Goal: Task Accomplishment & Management: Use online tool/utility

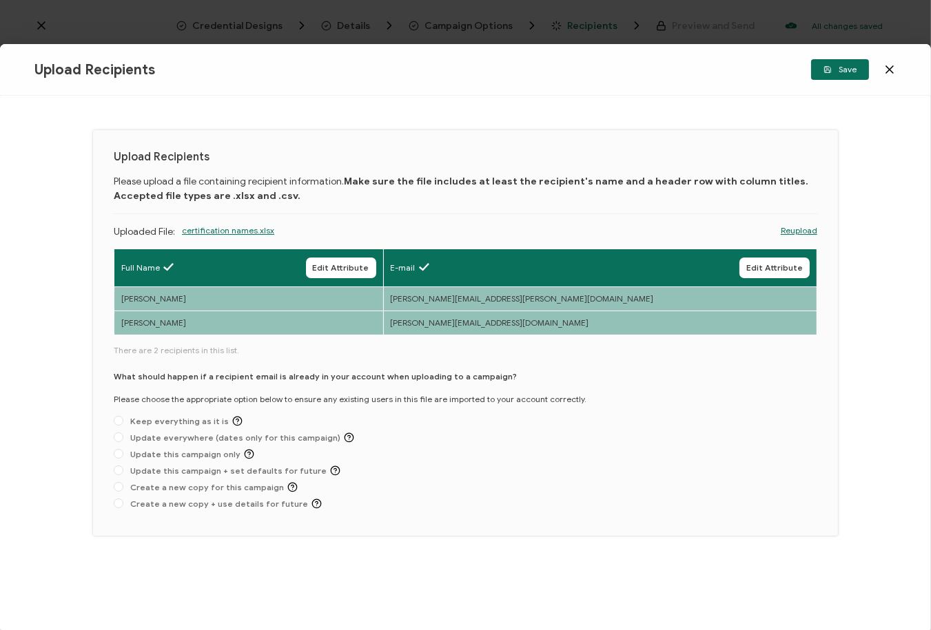
drag, startPoint x: 335, startPoint y: 512, endPoint x: 158, endPoint y: 425, distance: 197.8
click at [100, 429] on div "Upload Recipients Please upload a file containing recipient information. Make s…" at bounding box center [465, 333] width 745 height 406
drag, startPoint x: 132, startPoint y: 419, endPoint x: 243, endPoint y: 499, distance: 136.3
click at [235, 499] on div "What should happen if a recipient email is already in your account when uploadi…" at bounding box center [465, 443] width 703 height 145
click at [181, 456] on span "Update this campaign only" at bounding box center [188, 454] width 131 height 10
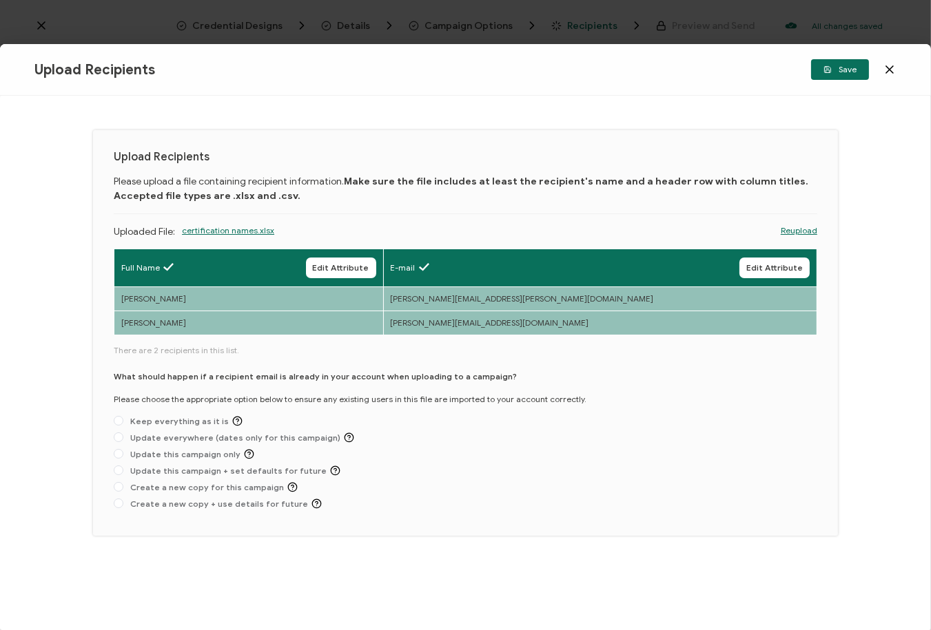
click at [123, 456] on input "Update this campaign only" at bounding box center [119, 454] width 10 height 11
radio input "true"
click at [848, 72] on span "Save" at bounding box center [839, 69] width 33 height 8
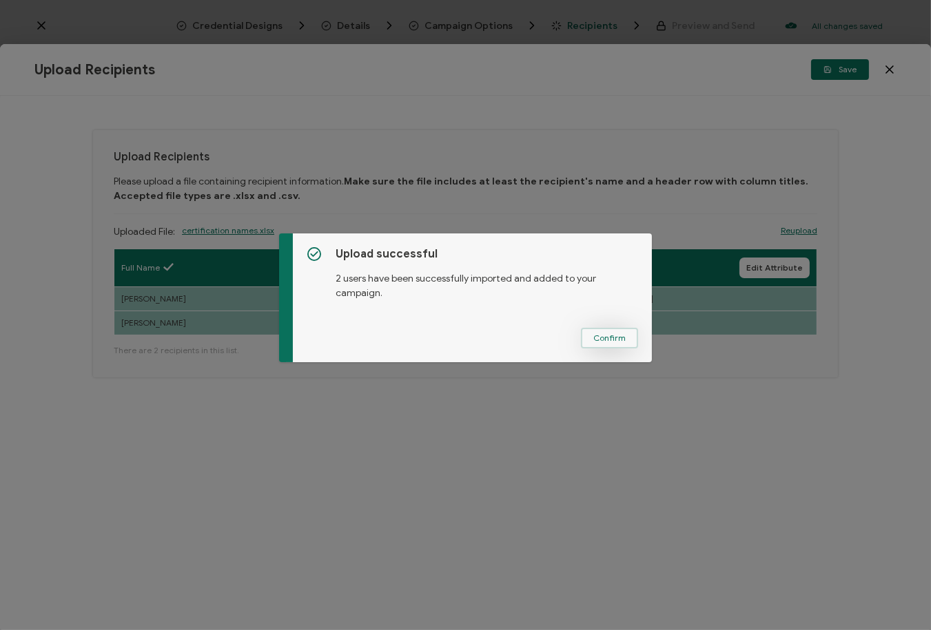
click at [623, 336] on button "Confirm" at bounding box center [609, 338] width 57 height 21
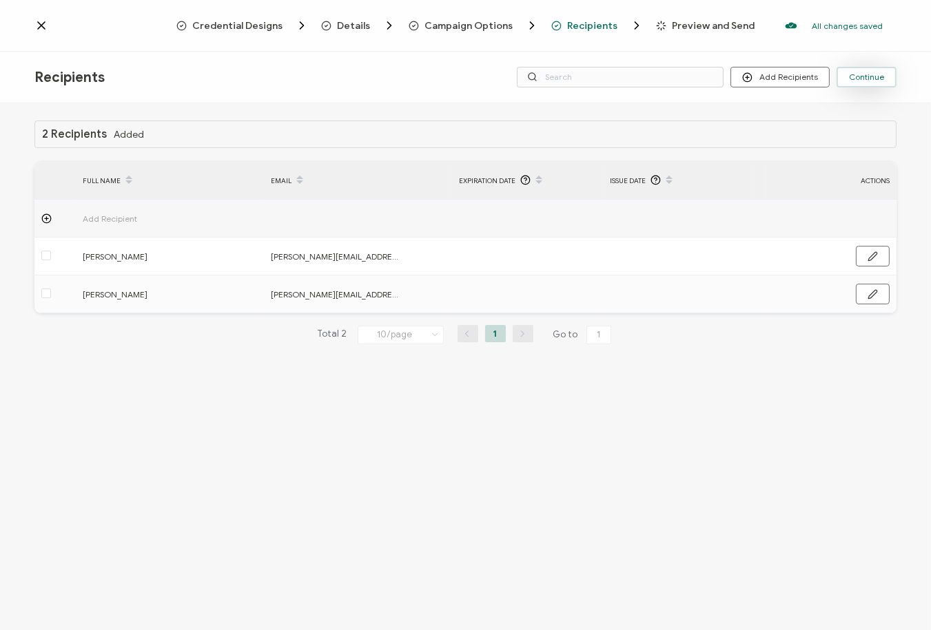
click at [884, 83] on button "Continue" at bounding box center [866, 77] width 60 height 21
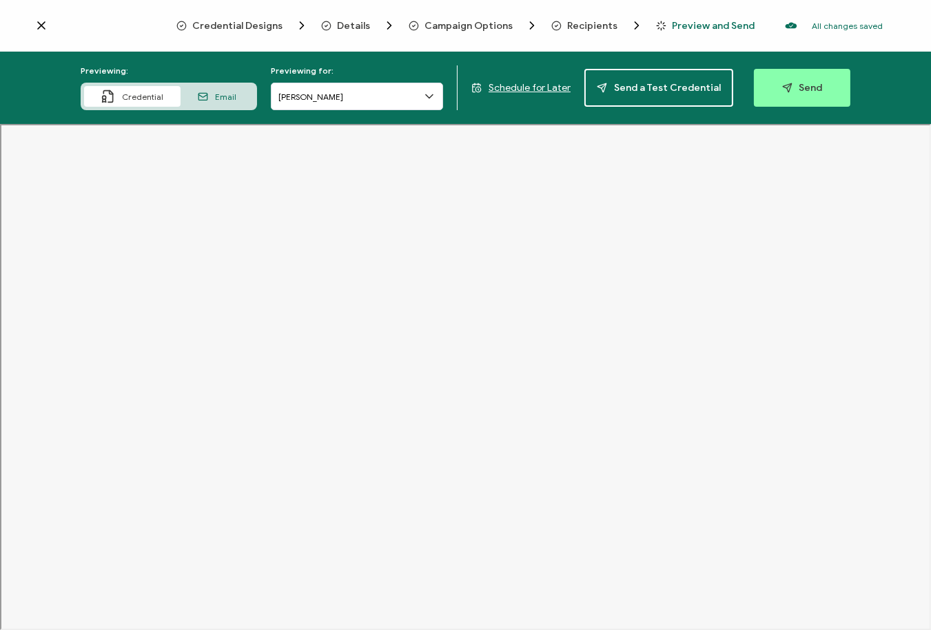
click at [517, 90] on span "Schedule for Later" at bounding box center [529, 88] width 82 height 12
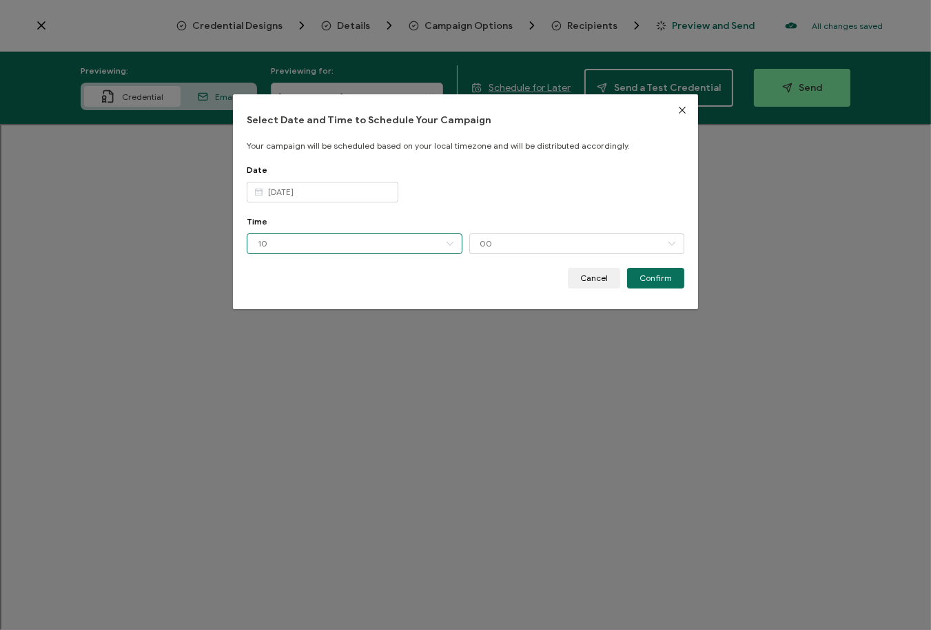
click at [258, 245] on input "10" at bounding box center [355, 243] width 216 height 21
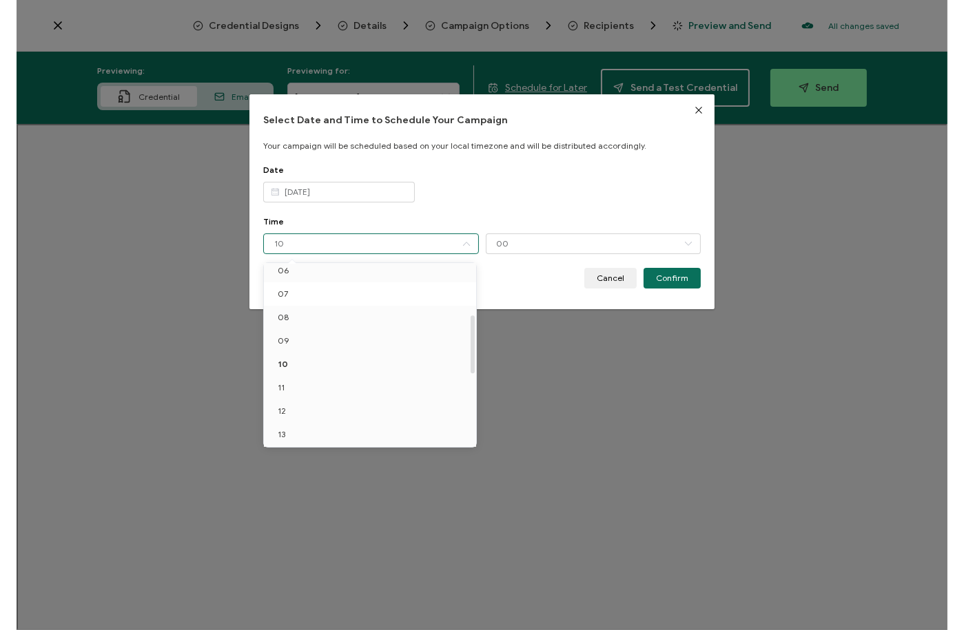
scroll to position [218, 0]
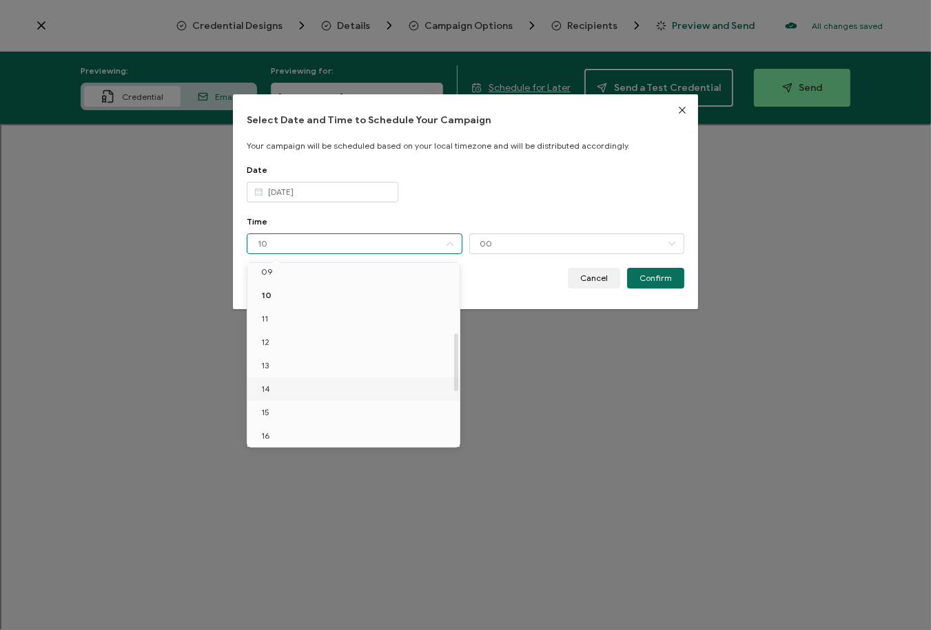
click at [264, 386] on span "14" at bounding box center [265, 389] width 9 height 10
type input "14"
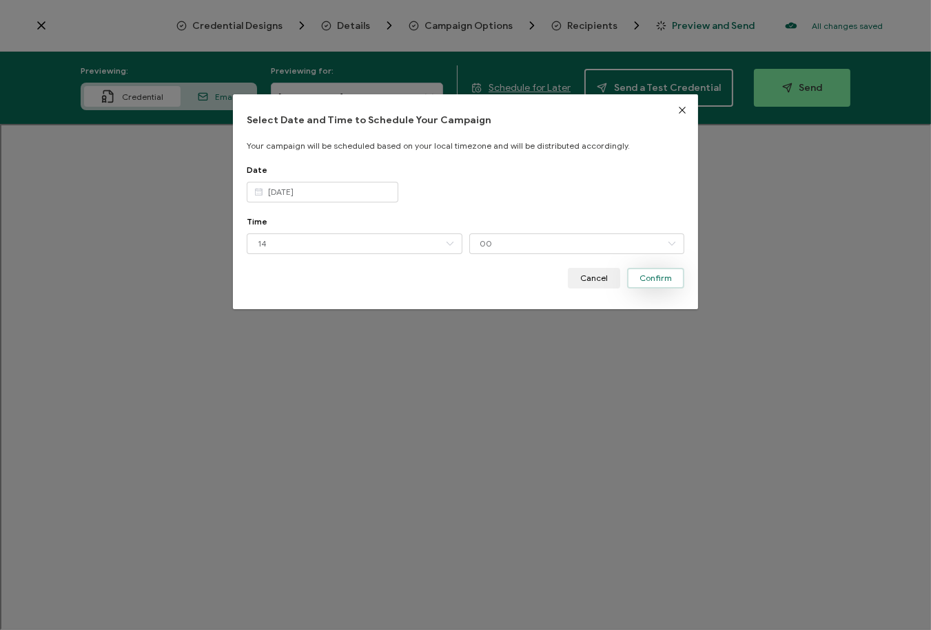
click at [661, 278] on span "Confirm" at bounding box center [655, 278] width 32 height 8
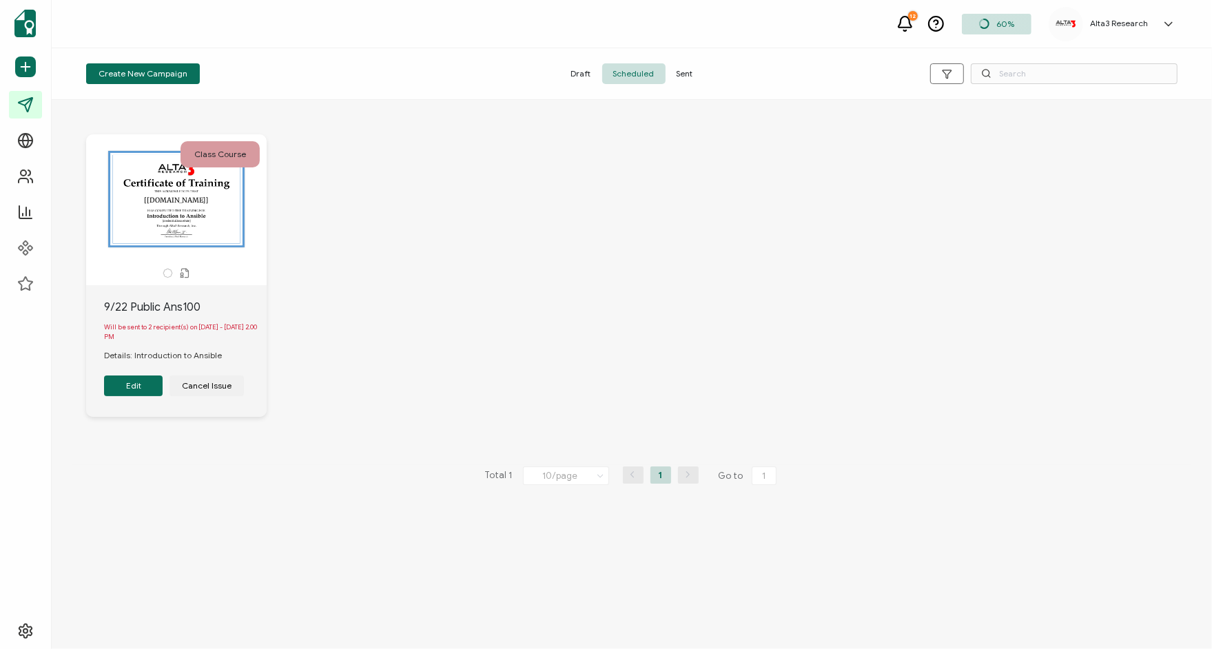
click at [930, 189] on div "Class Course The recipient’s full name, which will be automatically filled base…" at bounding box center [631, 286] width 1119 height 358
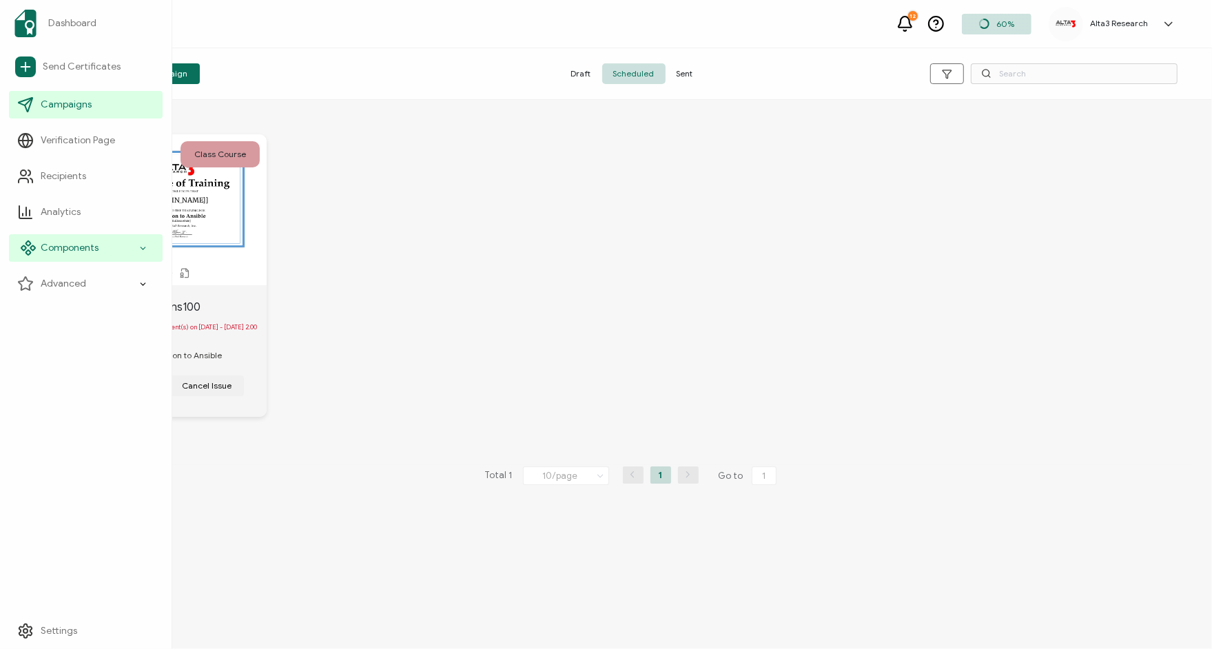
click at [46, 247] on span "Components" at bounding box center [70, 248] width 58 height 14
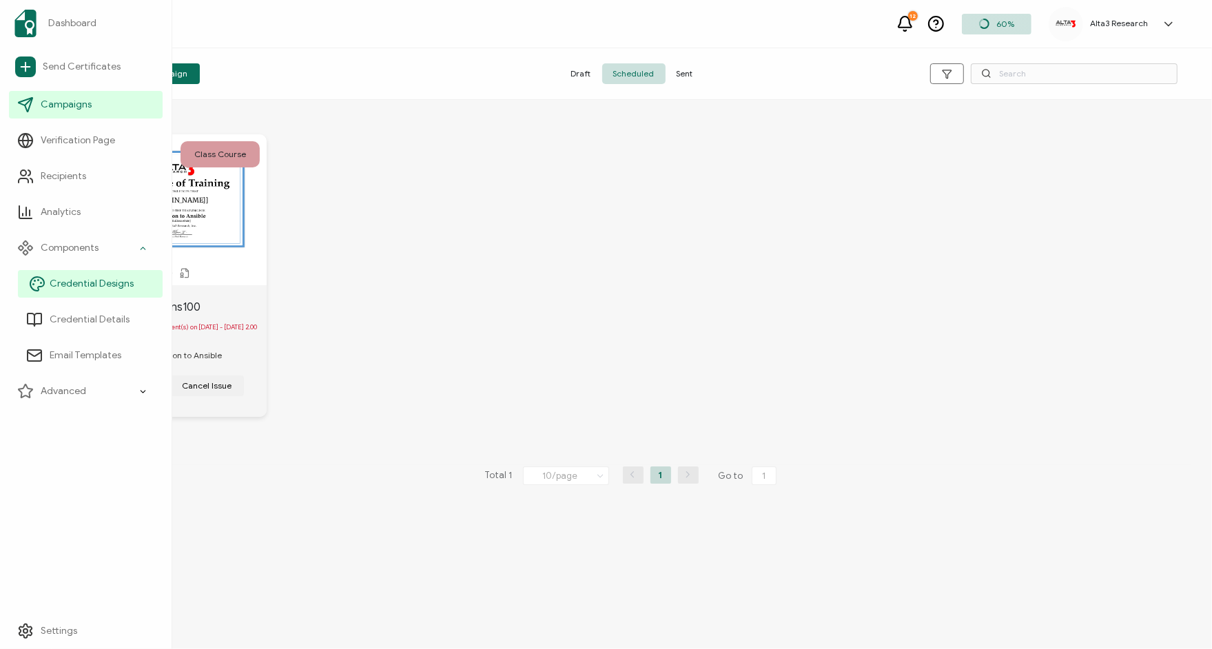
click at [75, 287] on span "Credential Designs" at bounding box center [92, 284] width 84 height 14
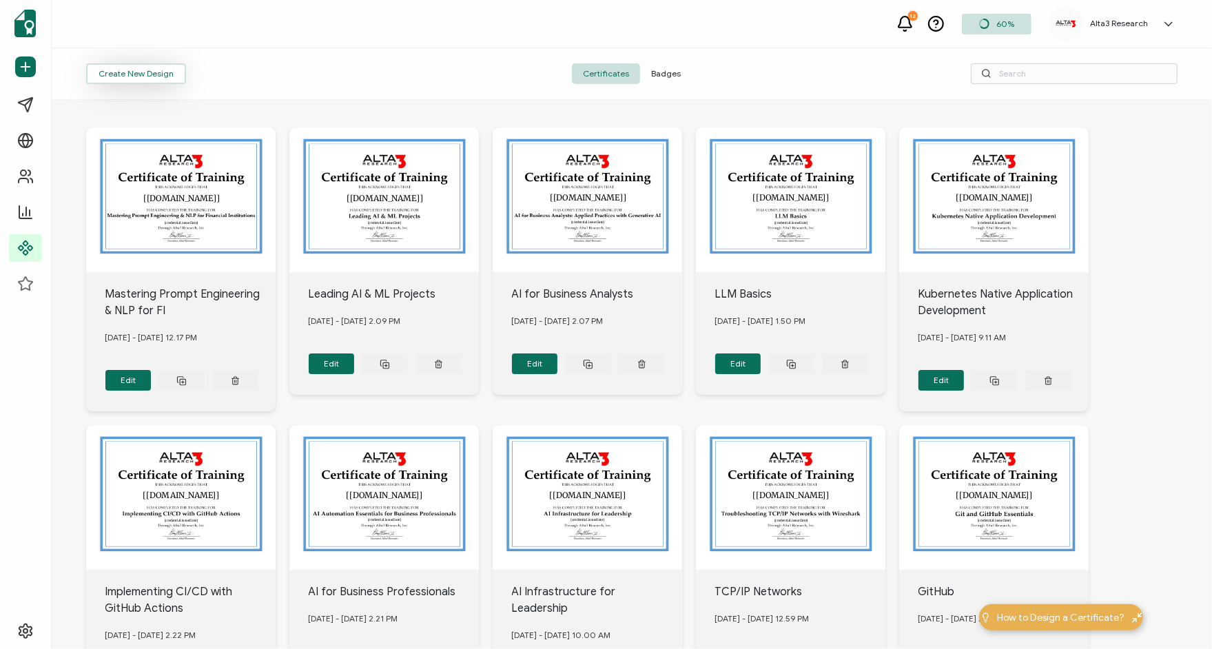
click at [140, 70] on button "Create New Design" at bounding box center [136, 73] width 100 height 21
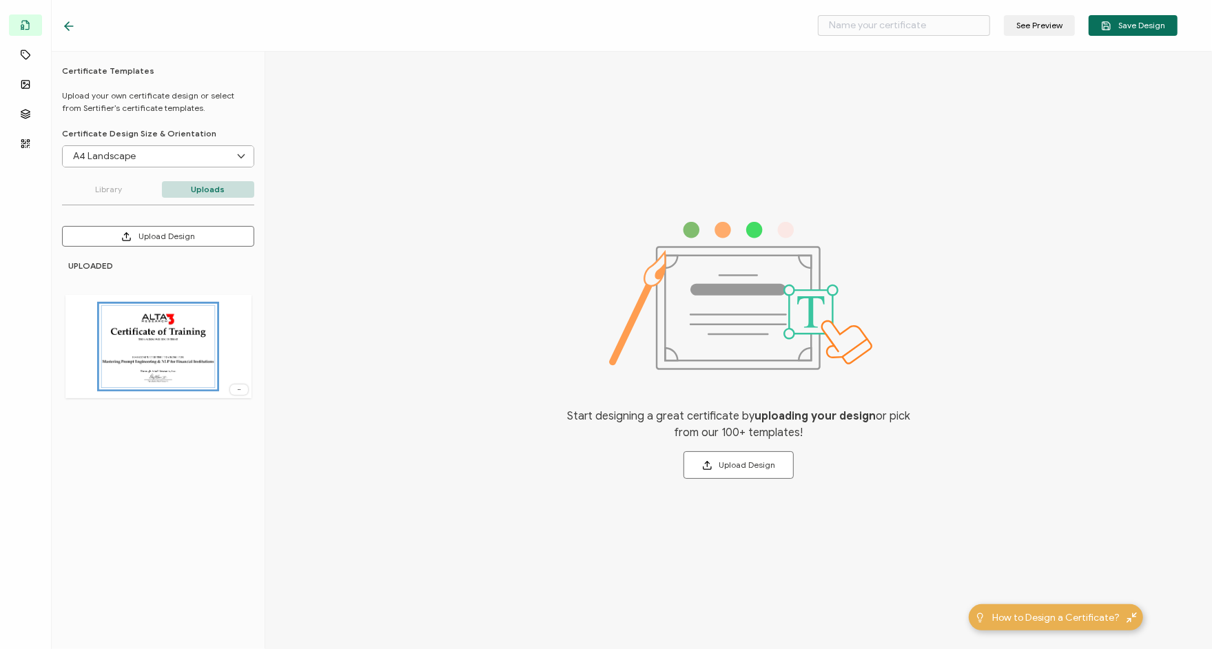
click at [70, 31] on icon at bounding box center [69, 26] width 14 height 14
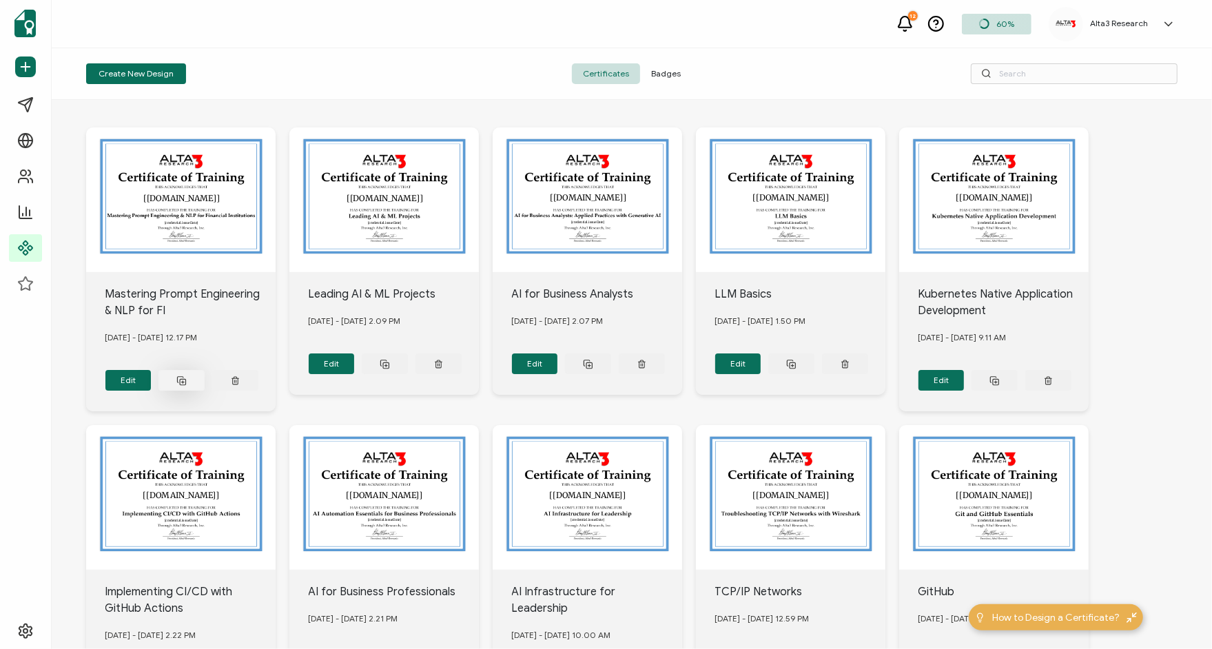
click at [178, 376] on icon at bounding box center [181, 380] width 10 height 10
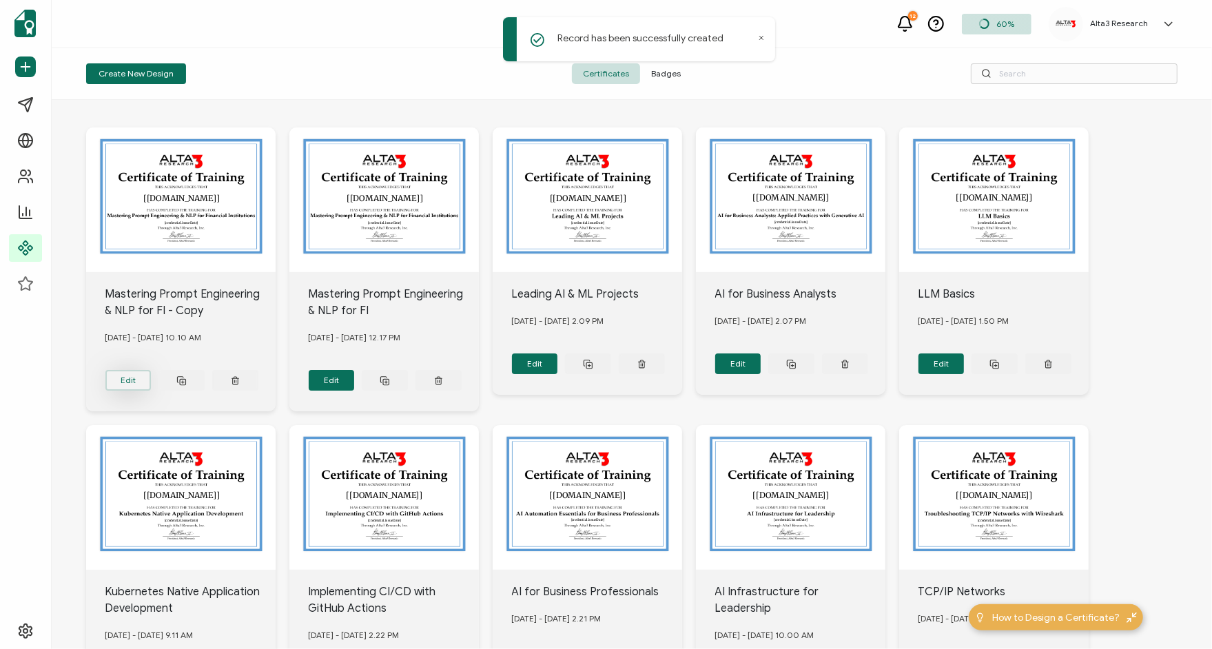
click at [132, 378] on button "Edit" at bounding box center [128, 380] width 46 height 21
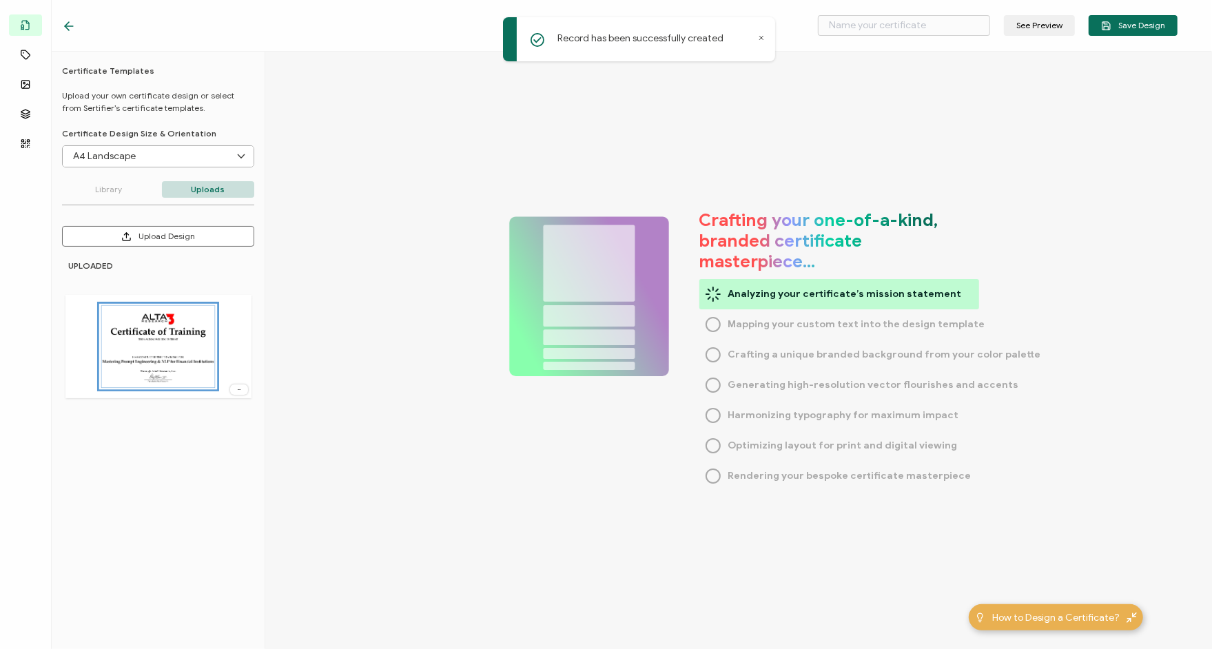
type input "Mastering Prompt Engineering & NLP for FI - Copy"
